Goal: Task Accomplishment & Management: Manage account settings

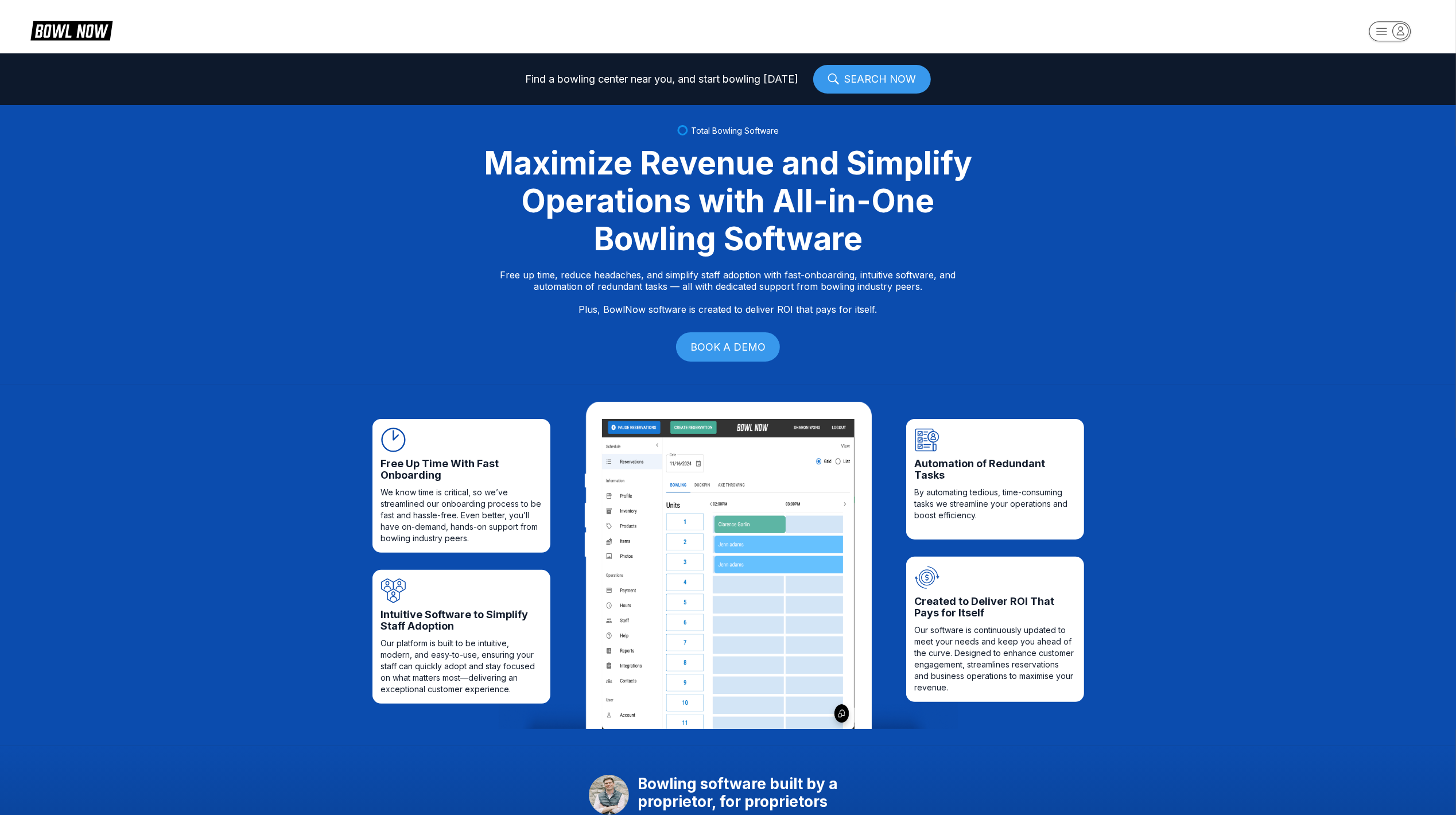
click at [1396, 33] on icon "button" at bounding box center [1400, 30] width 15 height 15
click at [1389, 105] on div "Business Console" at bounding box center [1386, 109] width 82 height 20
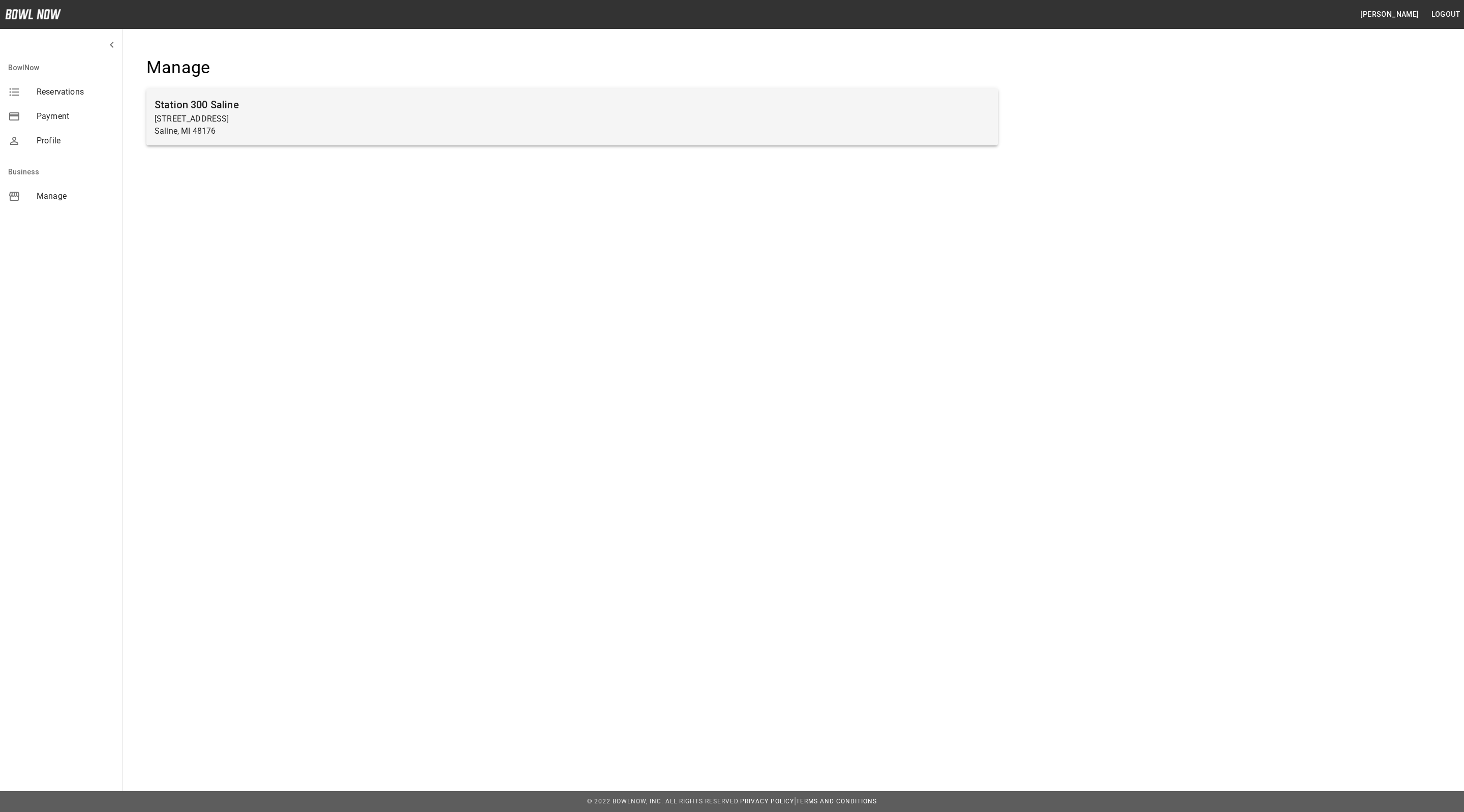
click at [241, 120] on p "[STREET_ADDRESS]" at bounding box center [572, 118] width 835 height 13
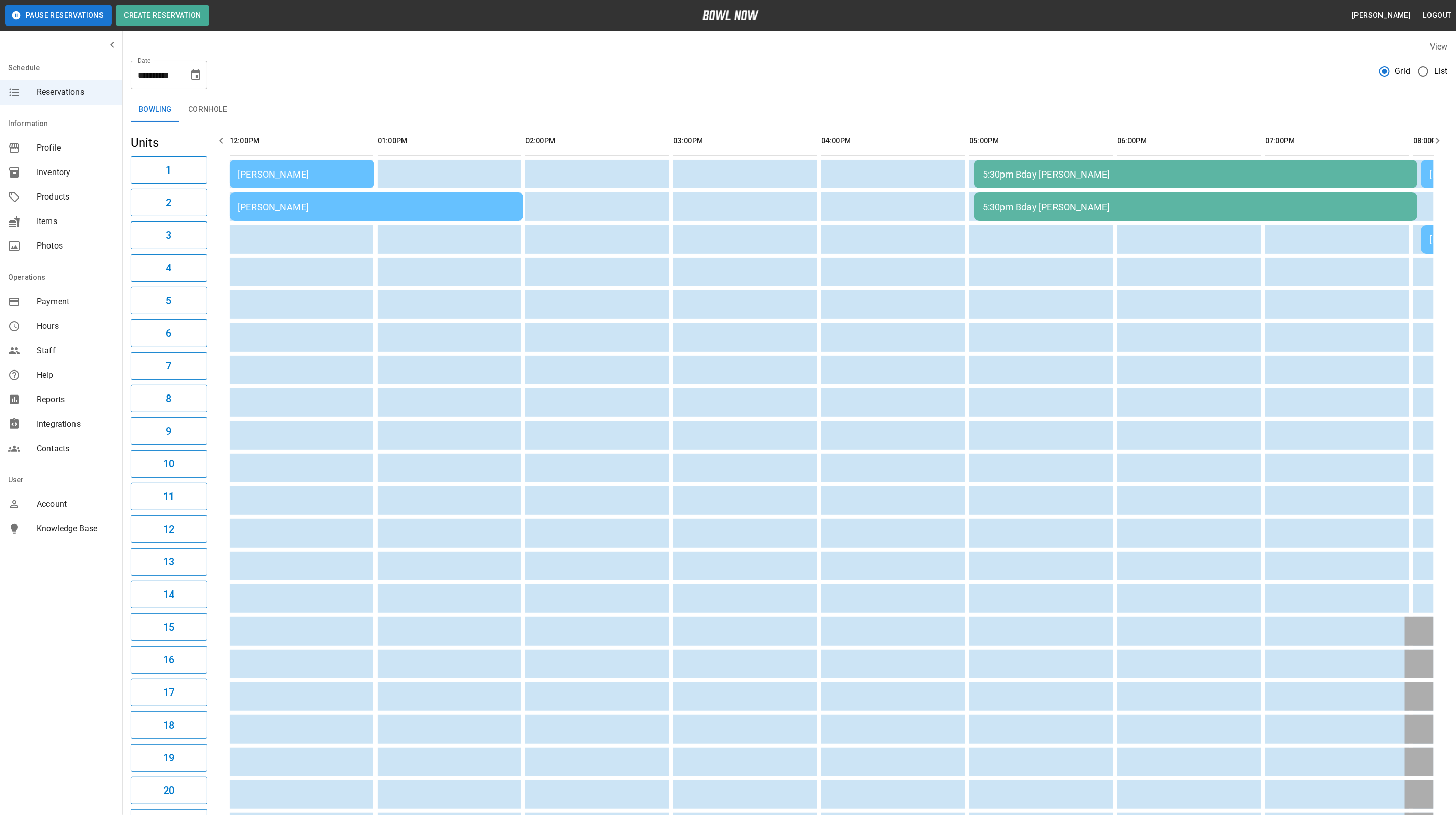
click at [231, 145] on button "button" at bounding box center [221, 141] width 20 height 20
